Goal: Task Accomplishment & Management: Complete application form

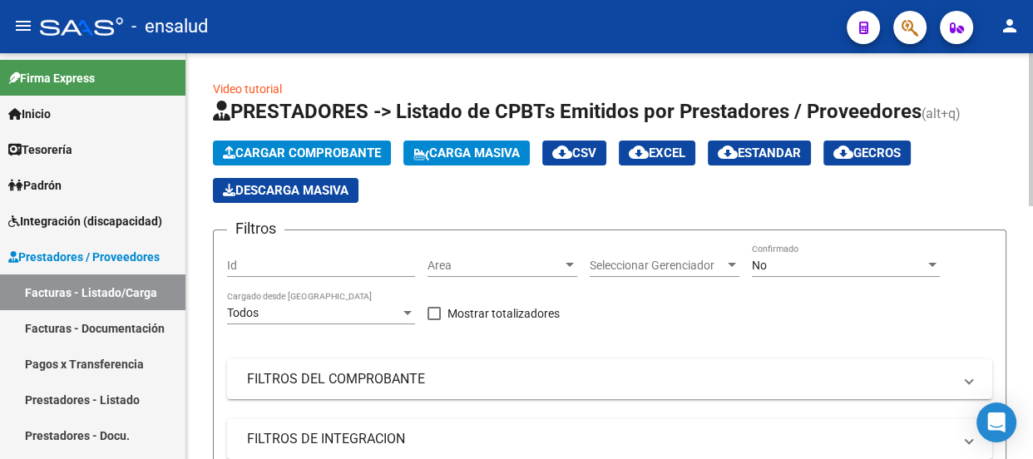
scroll to position [75, 0]
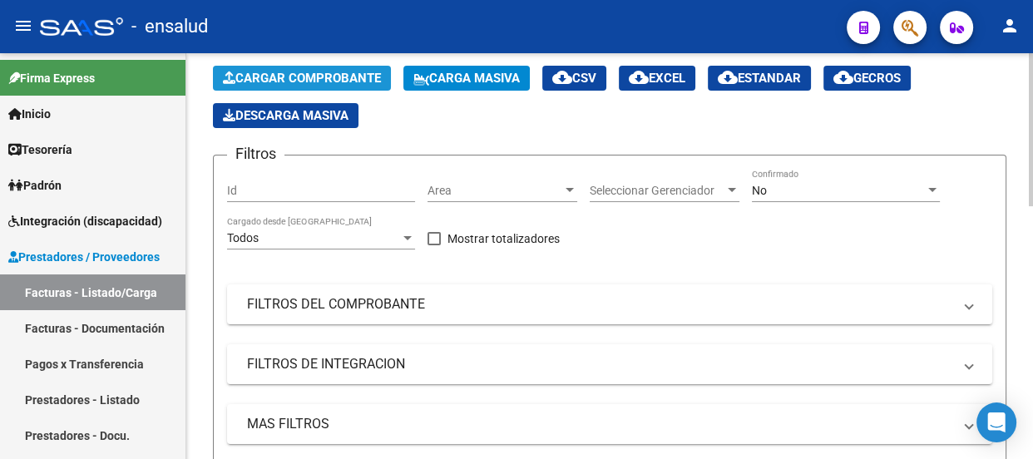
click at [323, 75] on span "Cargar Comprobante" at bounding box center [302, 78] width 158 height 15
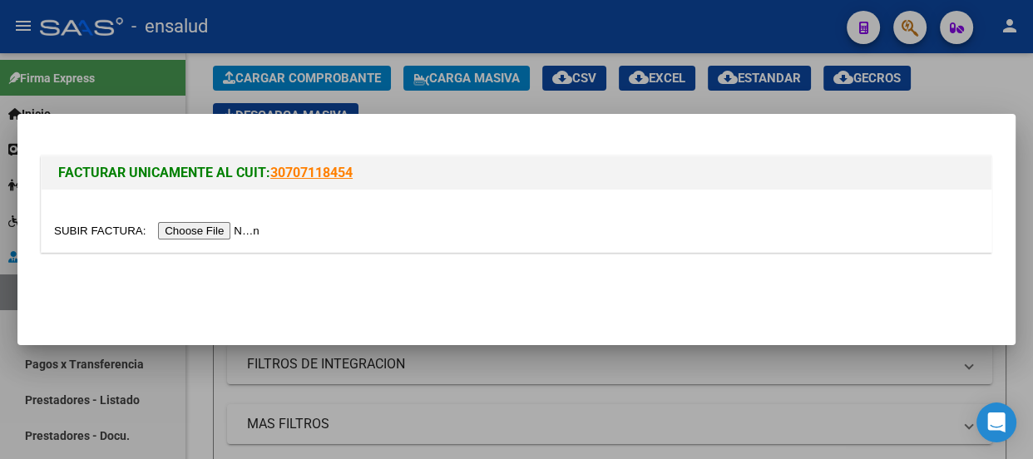
click at [222, 234] on input "file" at bounding box center [159, 230] width 210 height 17
click at [219, 232] on input "file" at bounding box center [159, 230] width 210 height 17
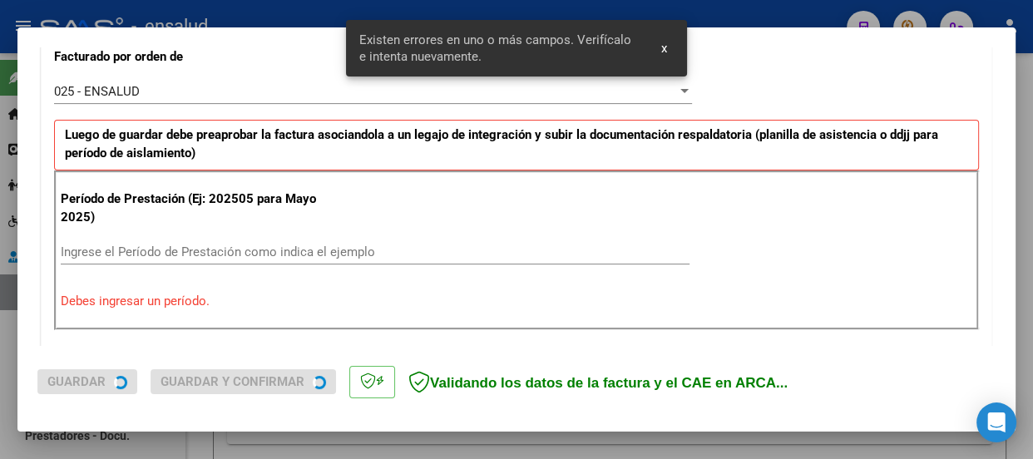
scroll to position [482, 0]
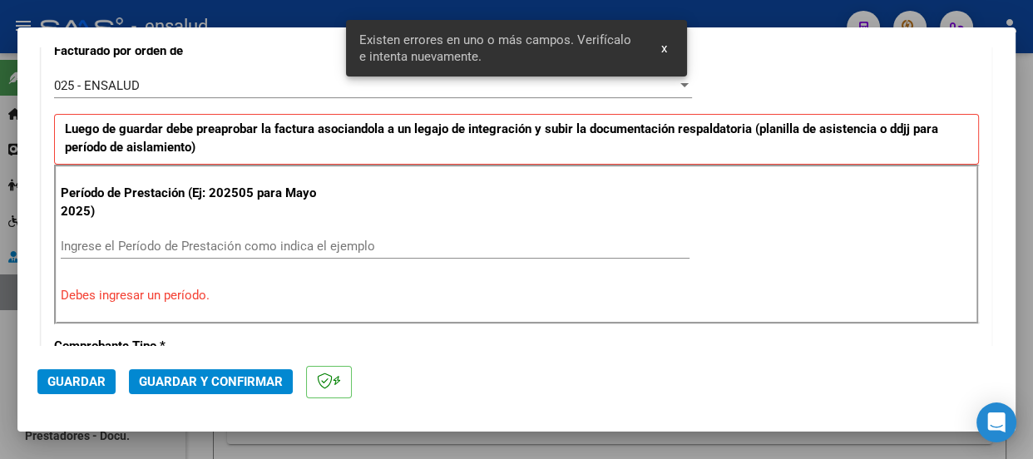
click at [79, 242] on input "Ingrese el Período de Prestación como indica el ejemplo" at bounding box center [375, 246] width 629 height 15
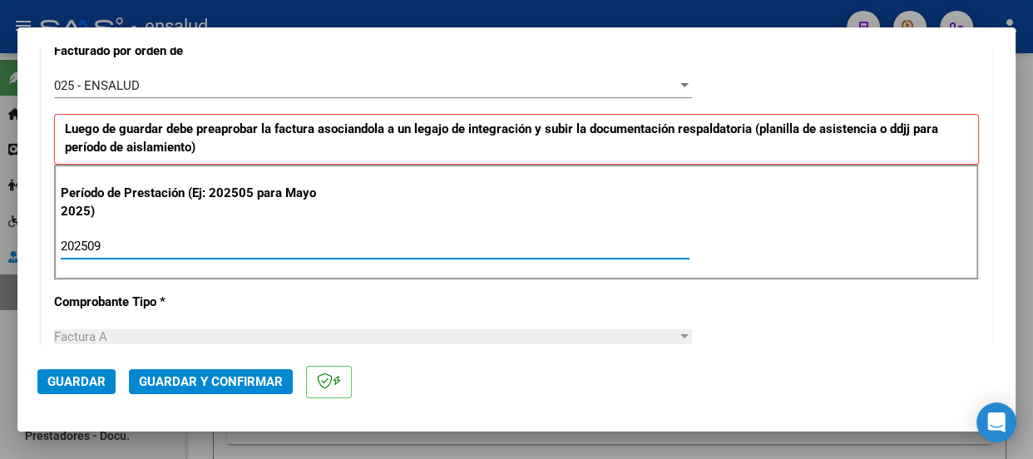
type input "202509"
click at [91, 379] on span "Guardar" at bounding box center [76, 381] width 58 height 15
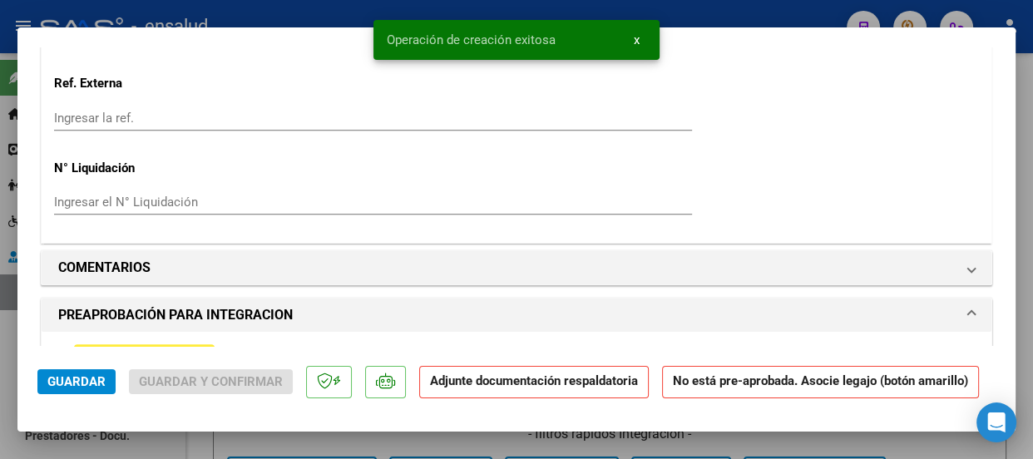
scroll to position [1587, 0]
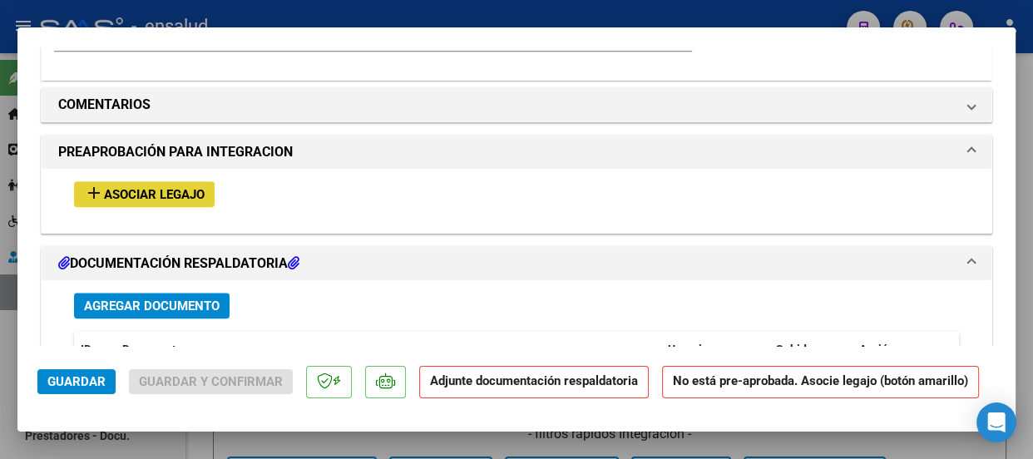
click at [150, 193] on span "Asociar Legajo" at bounding box center [154, 194] width 101 height 15
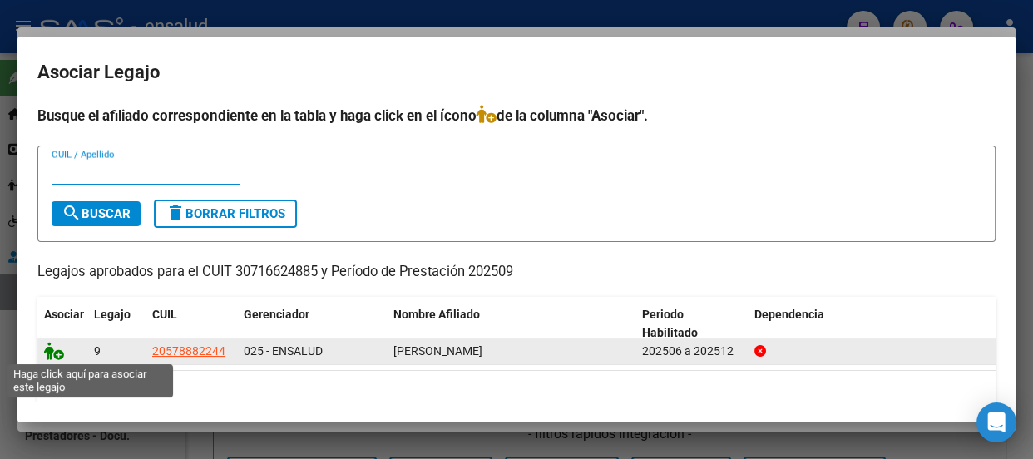
click at [58, 356] on icon at bounding box center [54, 351] width 20 height 18
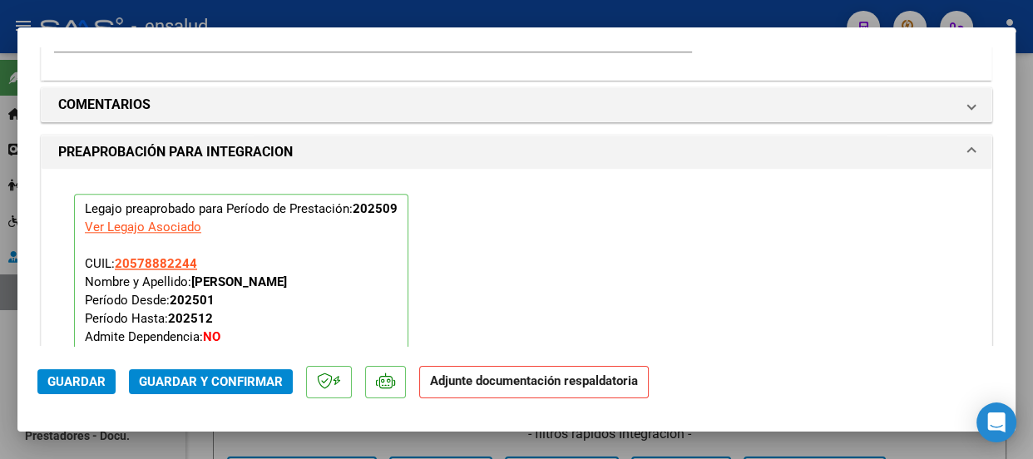
scroll to position [1933, 0]
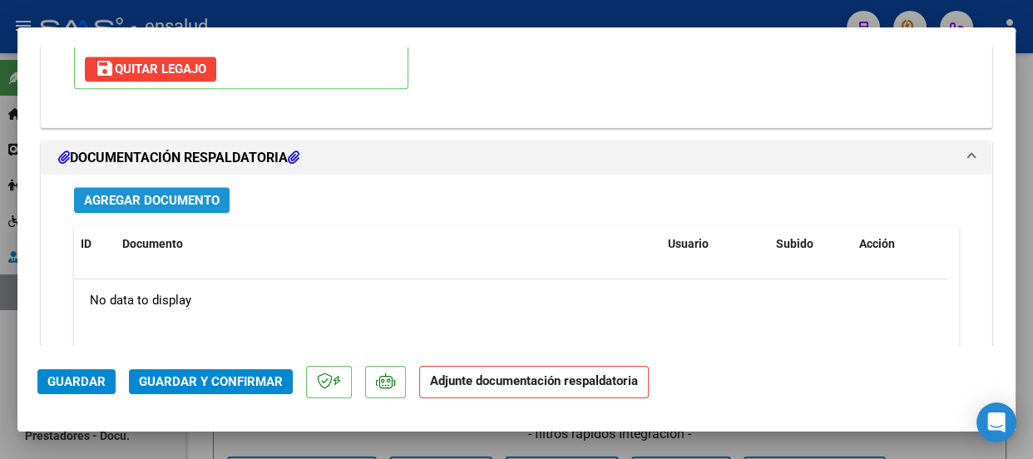
click at [145, 197] on span "Agregar Documento" at bounding box center [152, 200] width 136 height 15
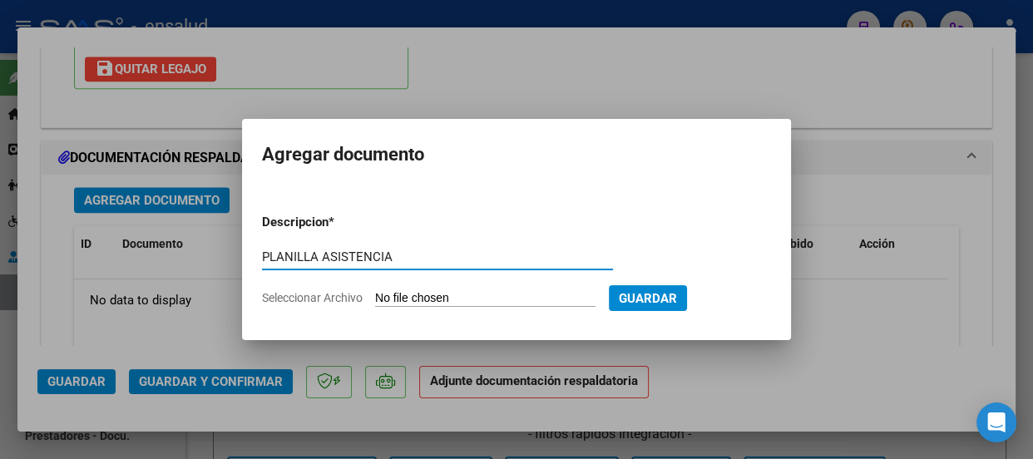
type input "PLANILLA ASISTENCIA"
click at [589, 297] on input "Seleccionar Archivo" at bounding box center [485, 299] width 220 height 16
type input "C:\fakepath\FARIÑA VIVIANI_202509_90_N_ITENQUI_2-3216-PA.pdf"
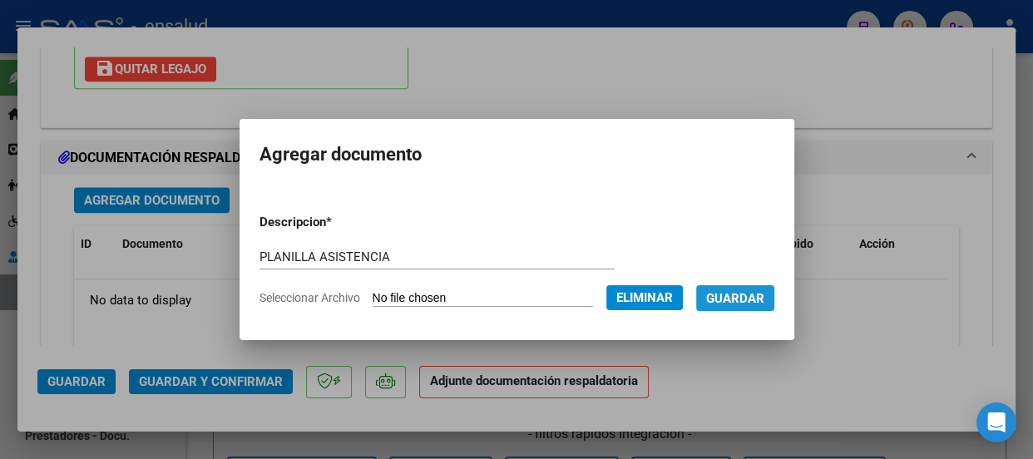
click at [759, 298] on span "Guardar" at bounding box center [735, 298] width 58 height 15
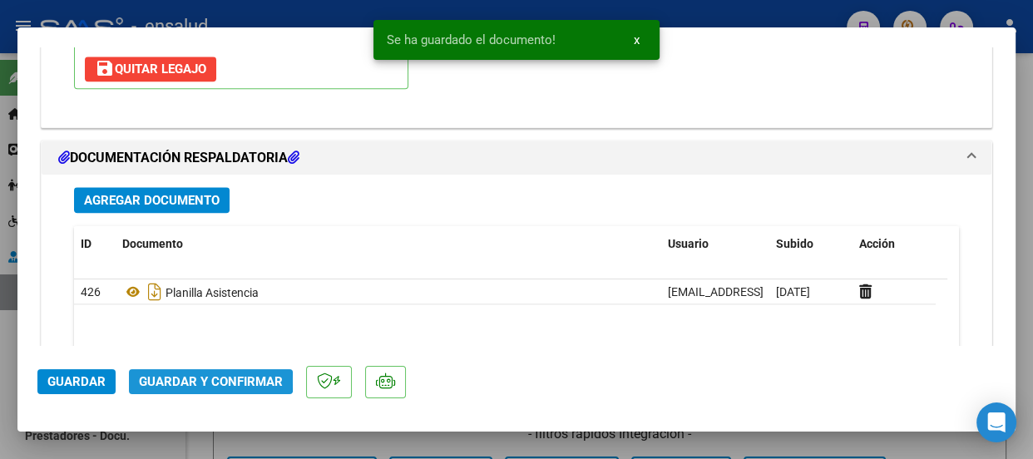
click at [184, 379] on span "Guardar y Confirmar" at bounding box center [211, 381] width 144 height 15
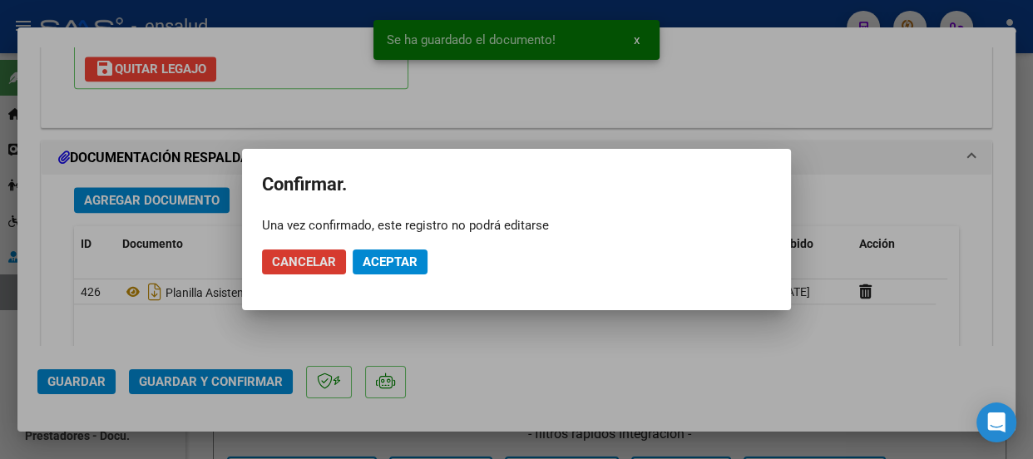
click at [397, 262] on span "Aceptar" at bounding box center [390, 261] width 55 height 15
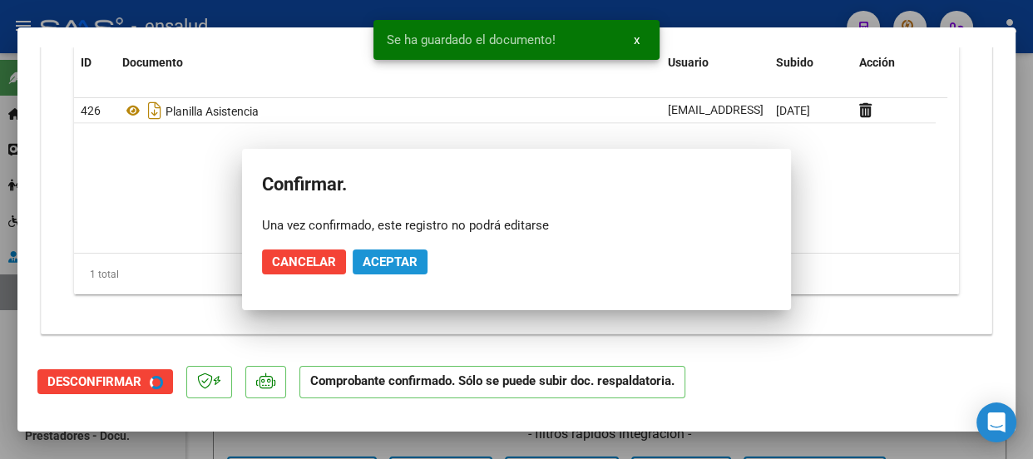
scroll to position [1783, 0]
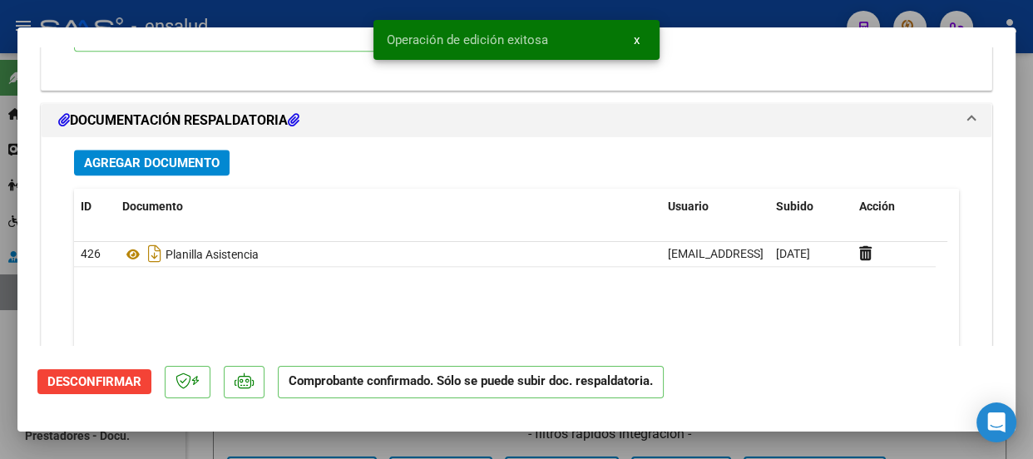
click at [635, 37] on span "x" at bounding box center [637, 39] width 6 height 15
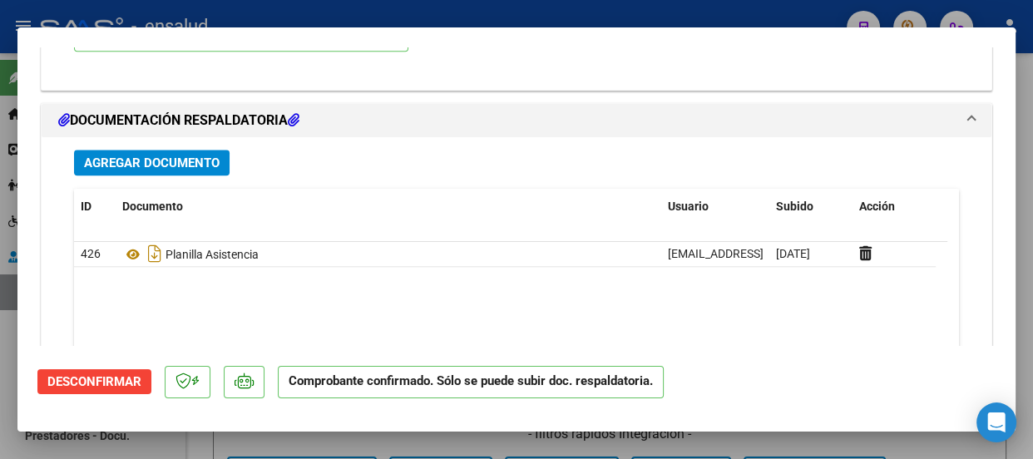
click at [571, 13] on div at bounding box center [516, 229] width 1033 height 459
type input "$ 0,00"
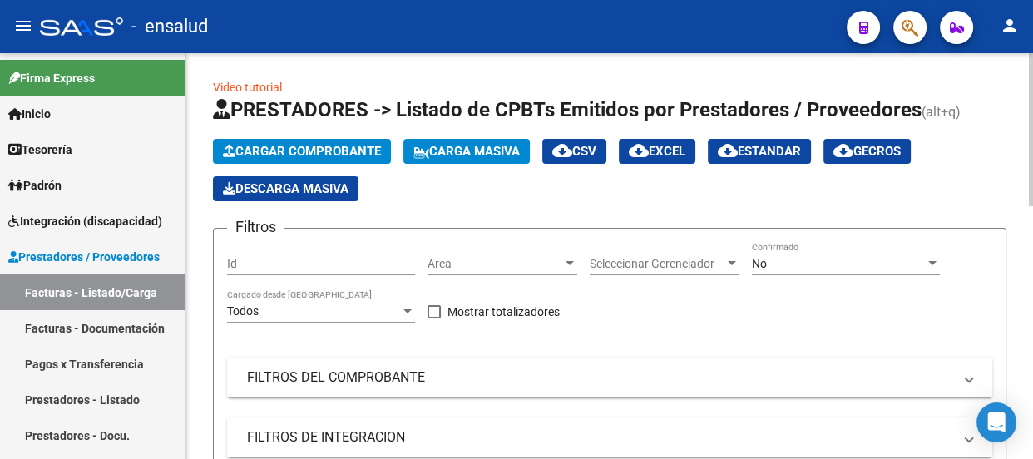
scroll to position [0, 0]
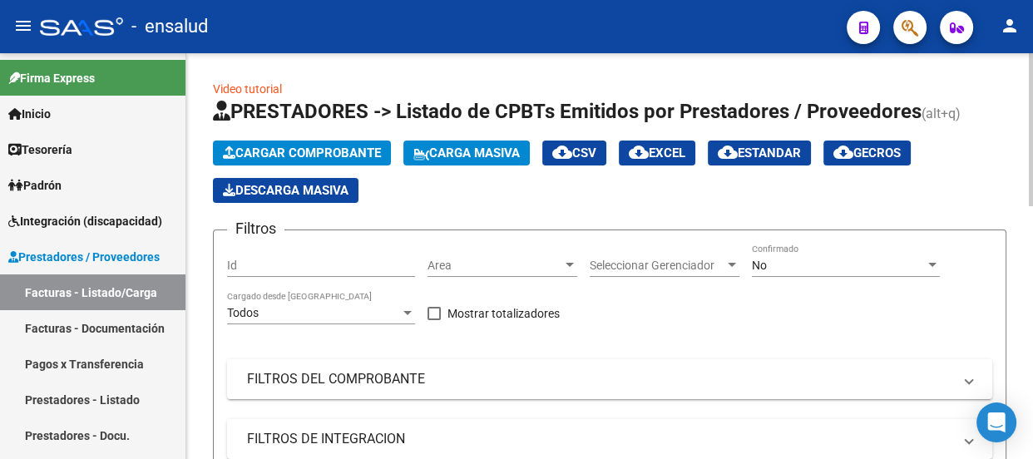
click at [309, 147] on span "Cargar Comprobante" at bounding box center [302, 153] width 158 height 15
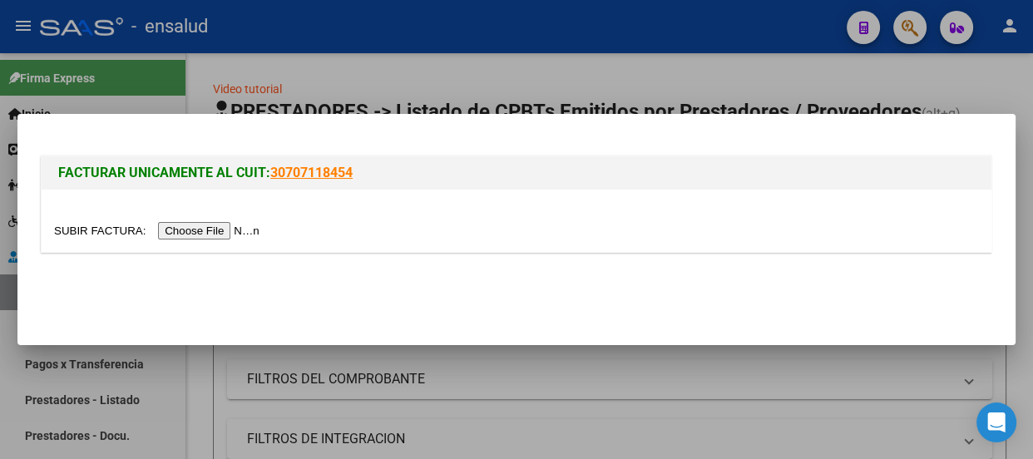
click at [208, 233] on input "file" at bounding box center [159, 230] width 210 height 17
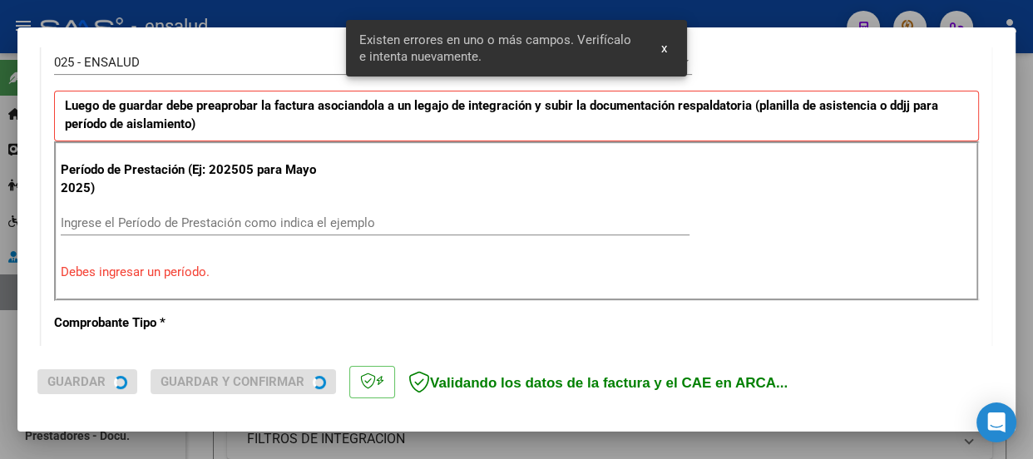
scroll to position [513, 0]
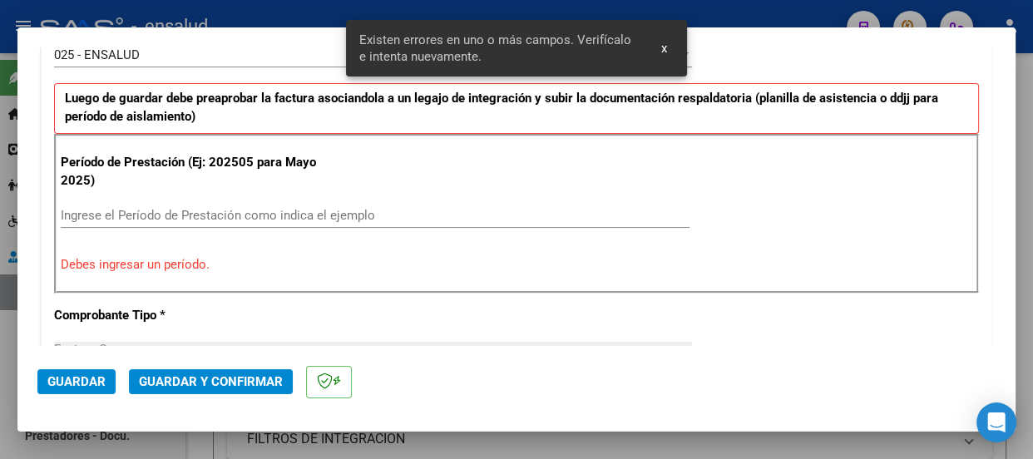
click at [86, 208] on input "Ingrese el Período de Prestación como indica el ejemplo" at bounding box center [375, 215] width 629 height 15
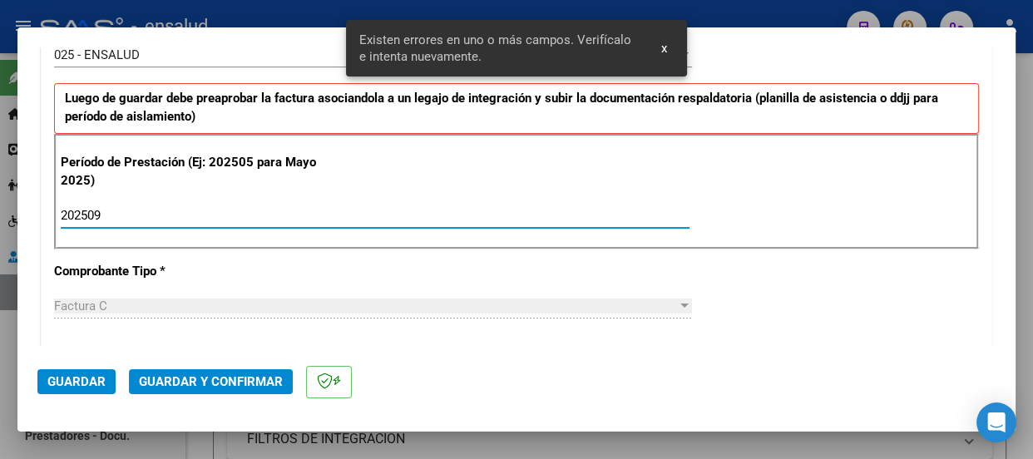
type input "202509"
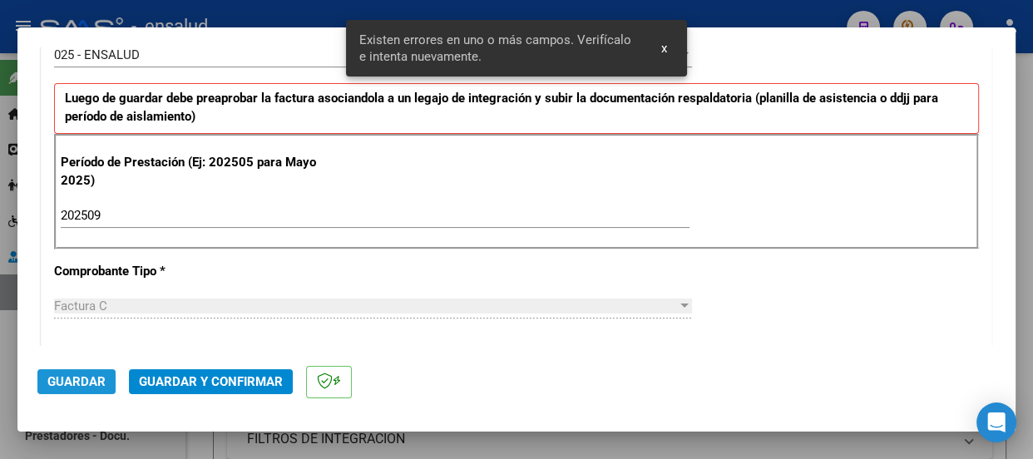
click at [82, 381] on span "Guardar" at bounding box center [76, 381] width 58 height 15
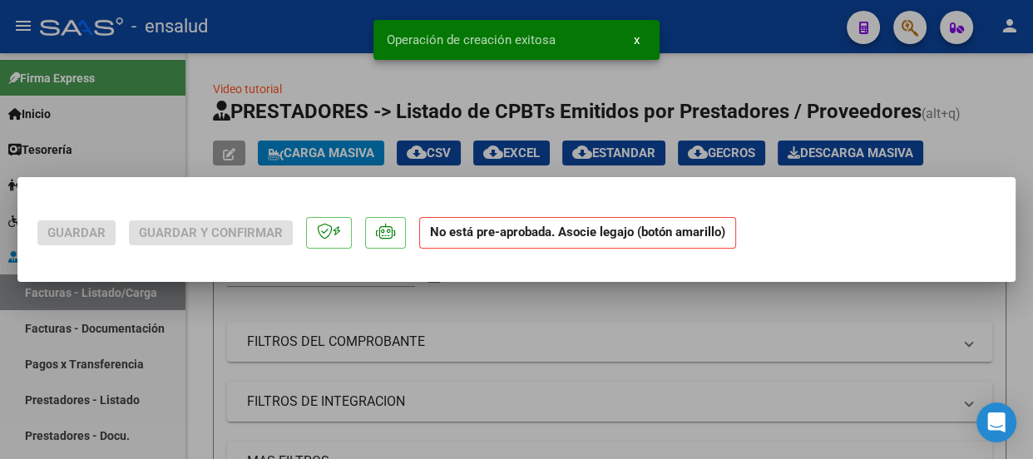
scroll to position [0, 0]
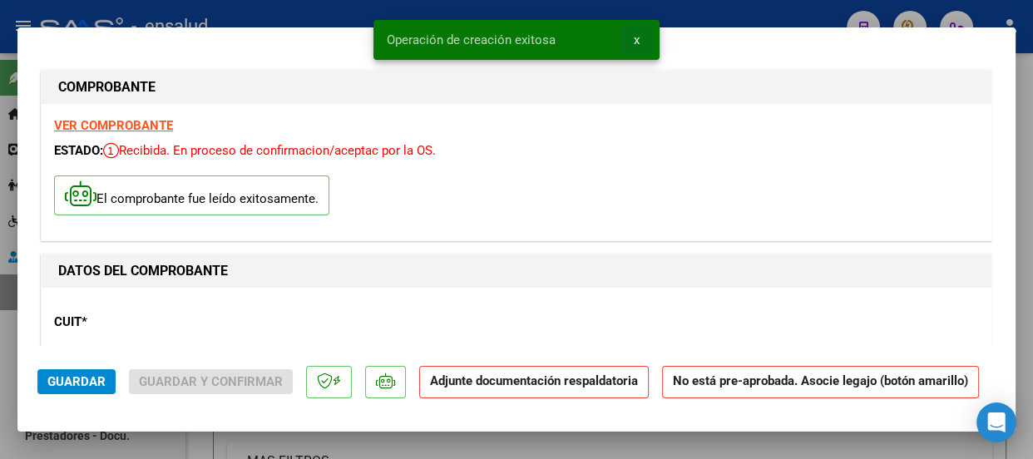
click at [635, 35] on span "x" at bounding box center [637, 39] width 6 height 15
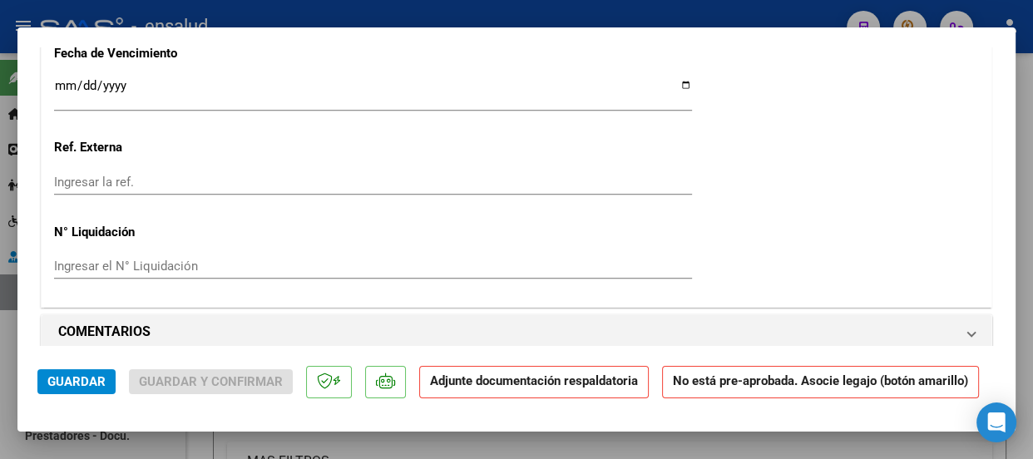
scroll to position [1663, 0]
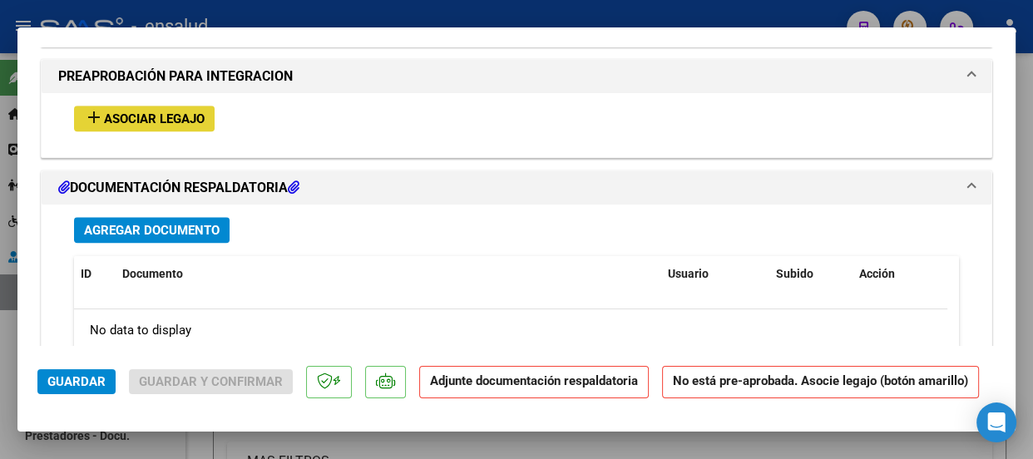
click at [150, 116] on span "Asociar Legajo" at bounding box center [154, 118] width 101 height 15
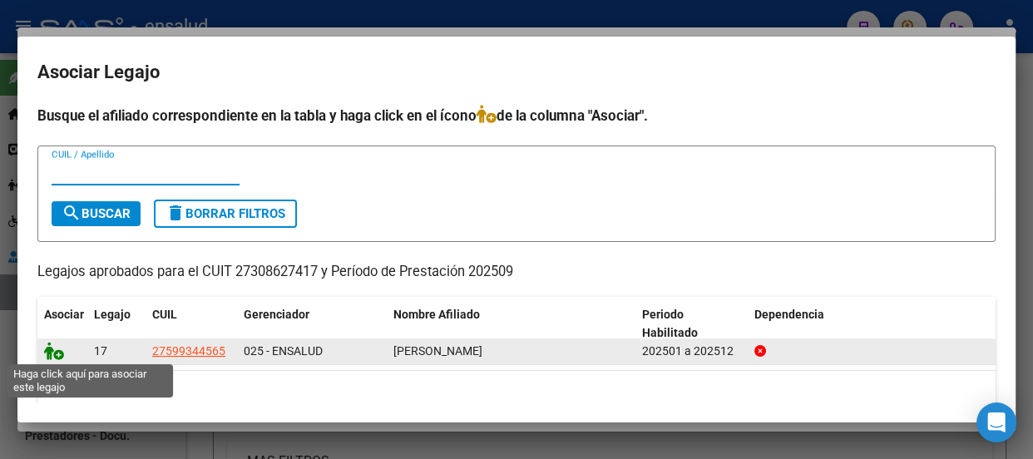
click at [56, 356] on icon at bounding box center [54, 351] width 20 height 18
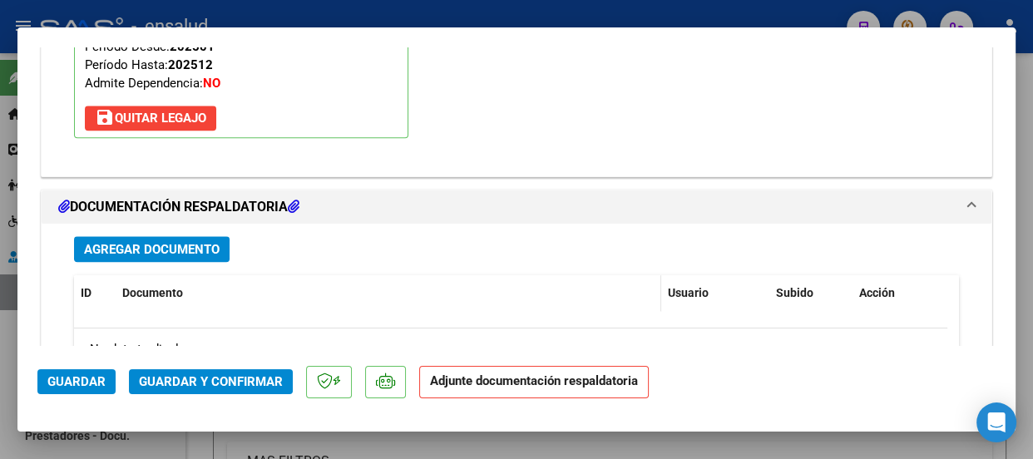
scroll to position [2009, 0]
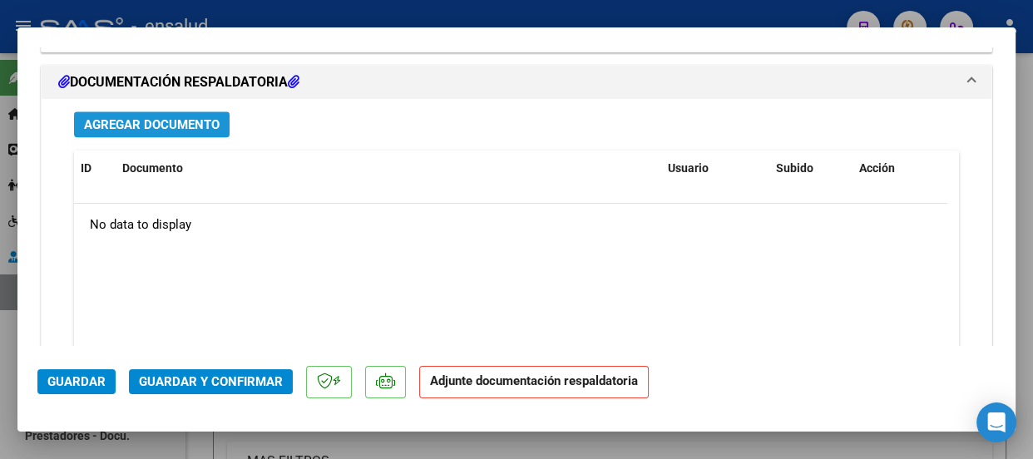
click at [191, 121] on span "Agregar Documento" at bounding box center [152, 124] width 136 height 15
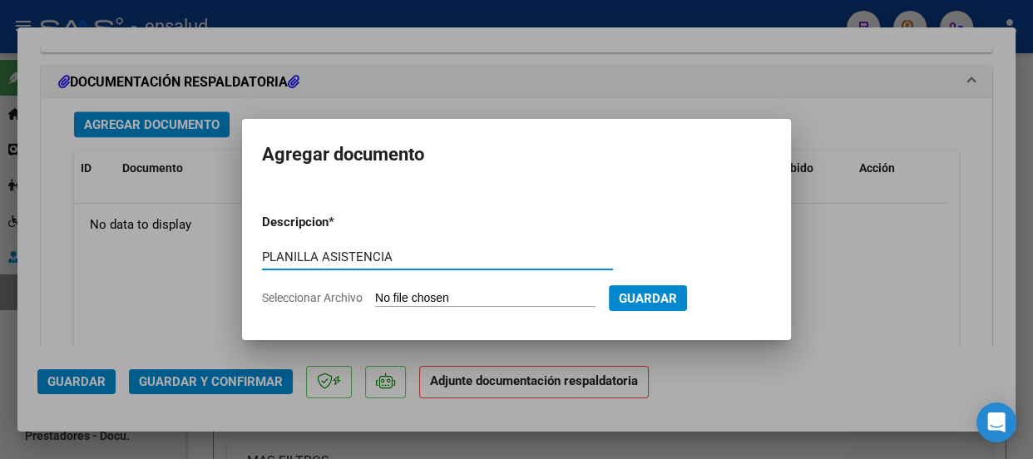
type input "PLANILLA ASISTENCIA"
click at [511, 291] on input "Seleccionar Archivo" at bounding box center [485, 299] width 220 height 16
type input "C:\fakepath\MARCONI EMILIA_202509_85_N_FRANCHICA GISELE_2-654-[GEOGRAPHIC_DATA]…"
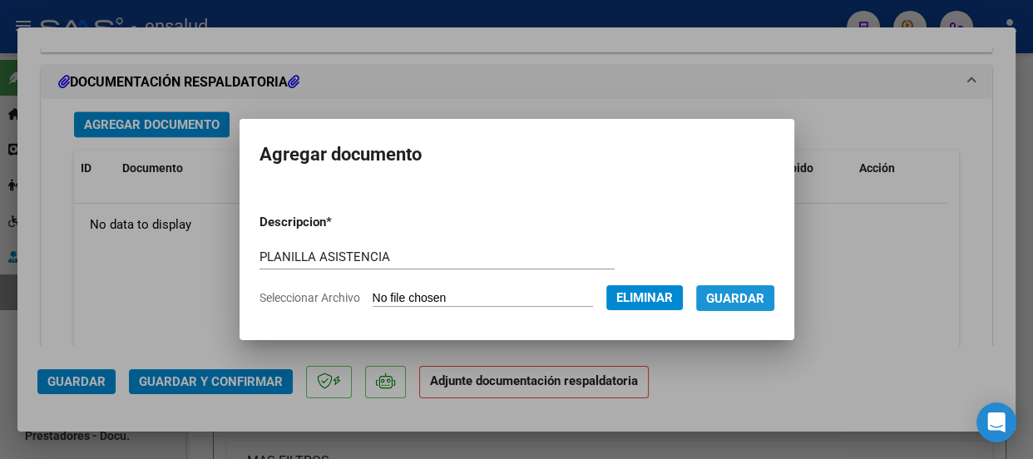
click at [750, 298] on span "Guardar" at bounding box center [735, 298] width 58 height 15
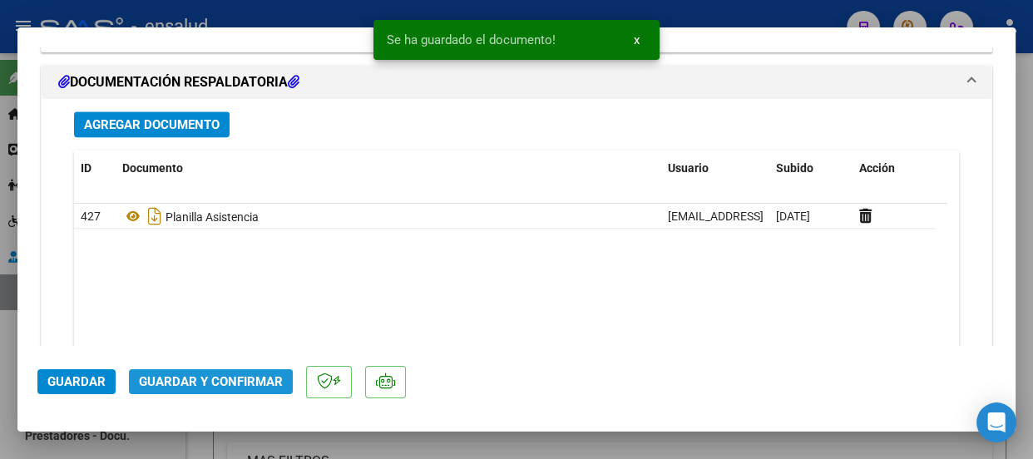
click at [228, 384] on span "Guardar y Confirmar" at bounding box center [211, 381] width 144 height 15
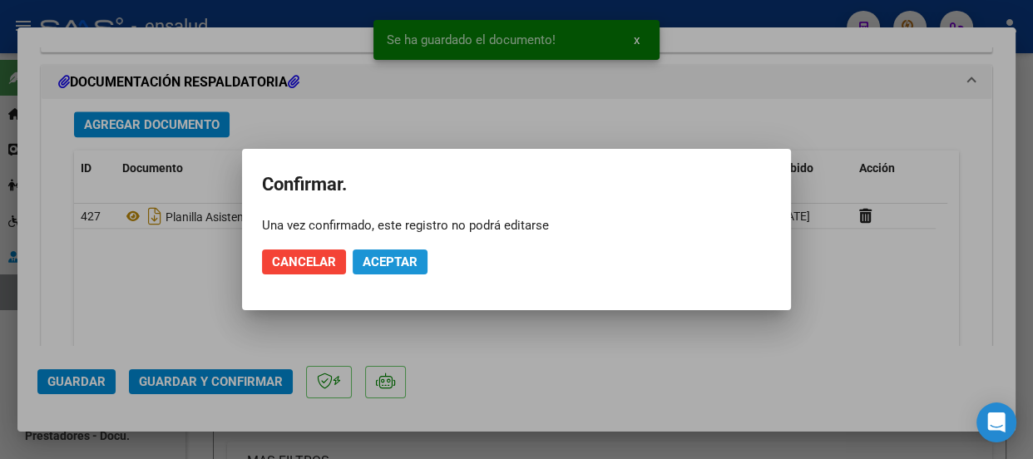
click at [392, 257] on span "Aceptar" at bounding box center [390, 261] width 55 height 15
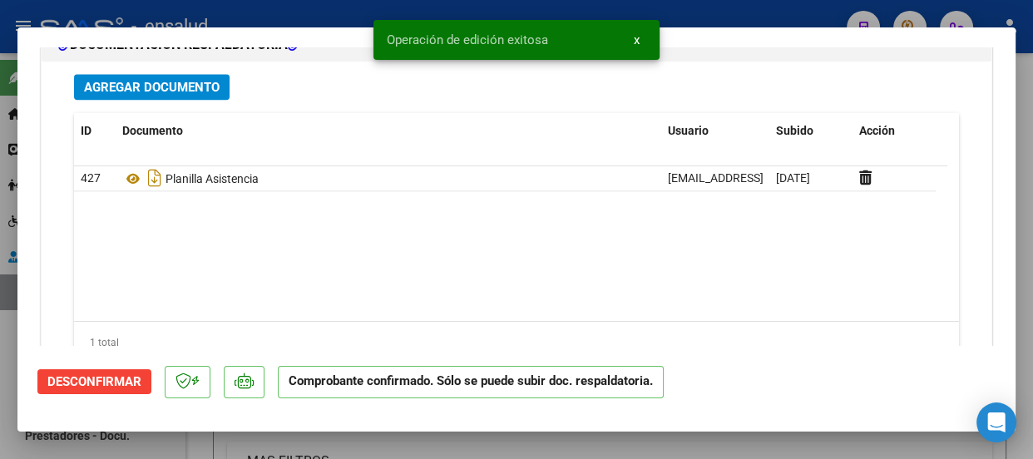
click at [634, 40] on span "x" at bounding box center [637, 39] width 6 height 15
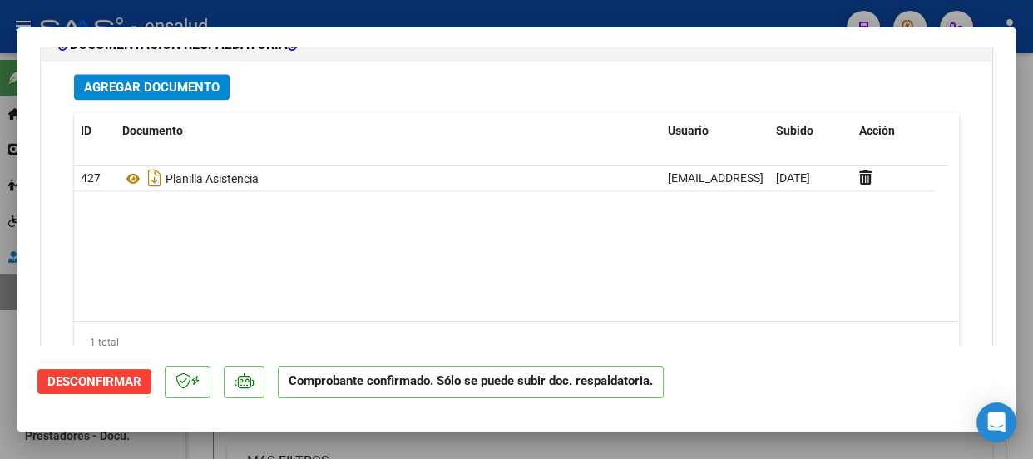
drag, startPoint x: 628, startPoint y: 15, endPoint x: 357, endPoint y: 281, distance: 379.8
click at [622, 22] on div at bounding box center [516, 229] width 1033 height 459
type input "$ 0,00"
